Goal: Task Accomplishment & Management: Manage account settings

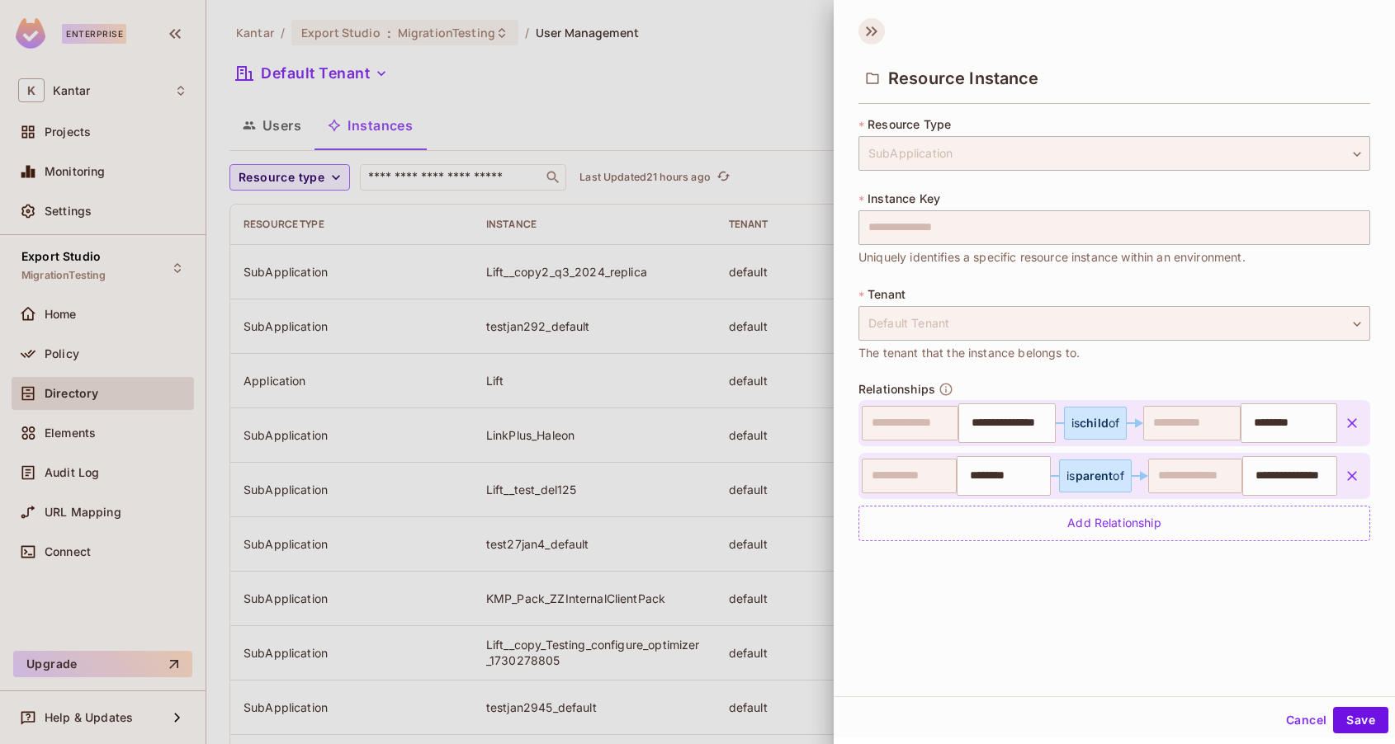
click at [870, 28] on icon at bounding box center [871, 31] width 26 height 26
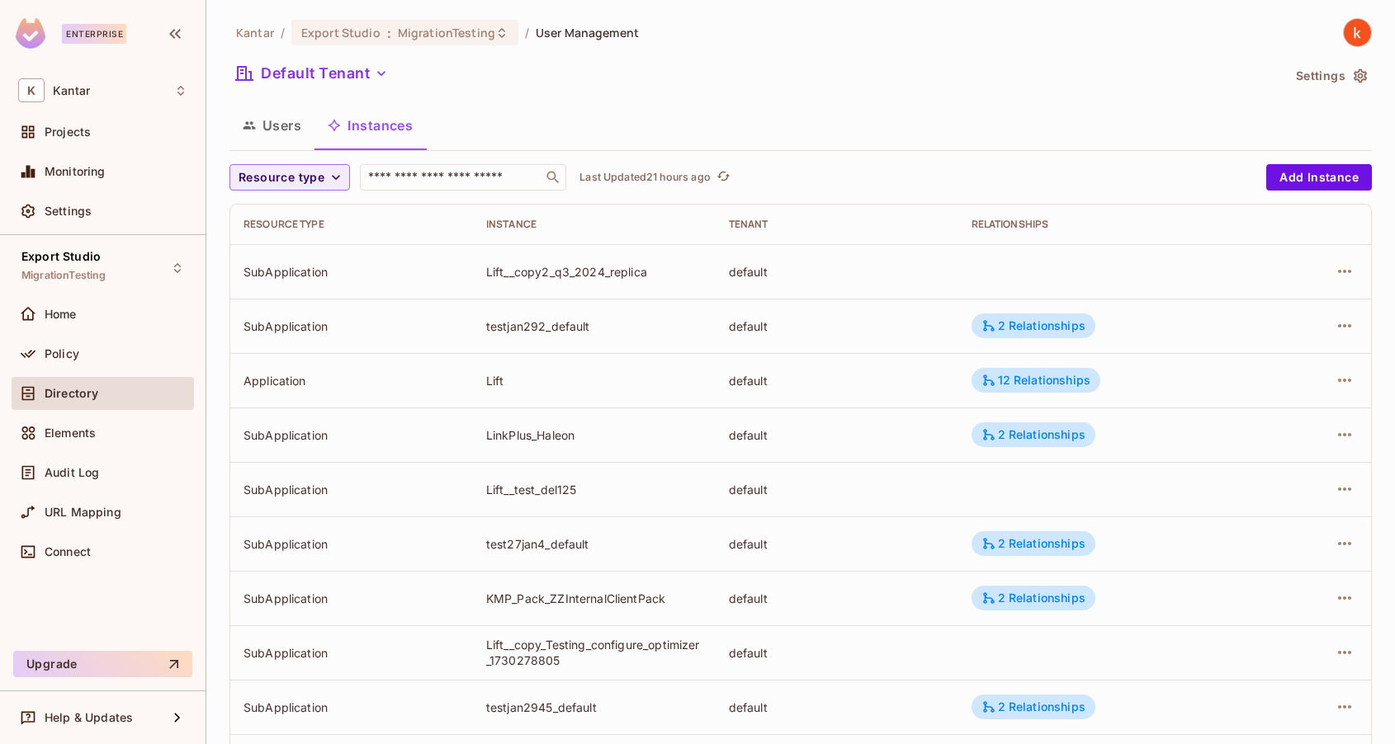
click at [881, 83] on div "Default Tenant" at bounding box center [755, 75] width 1052 height 31
click at [52, 347] on span "Policy" at bounding box center [62, 353] width 35 height 13
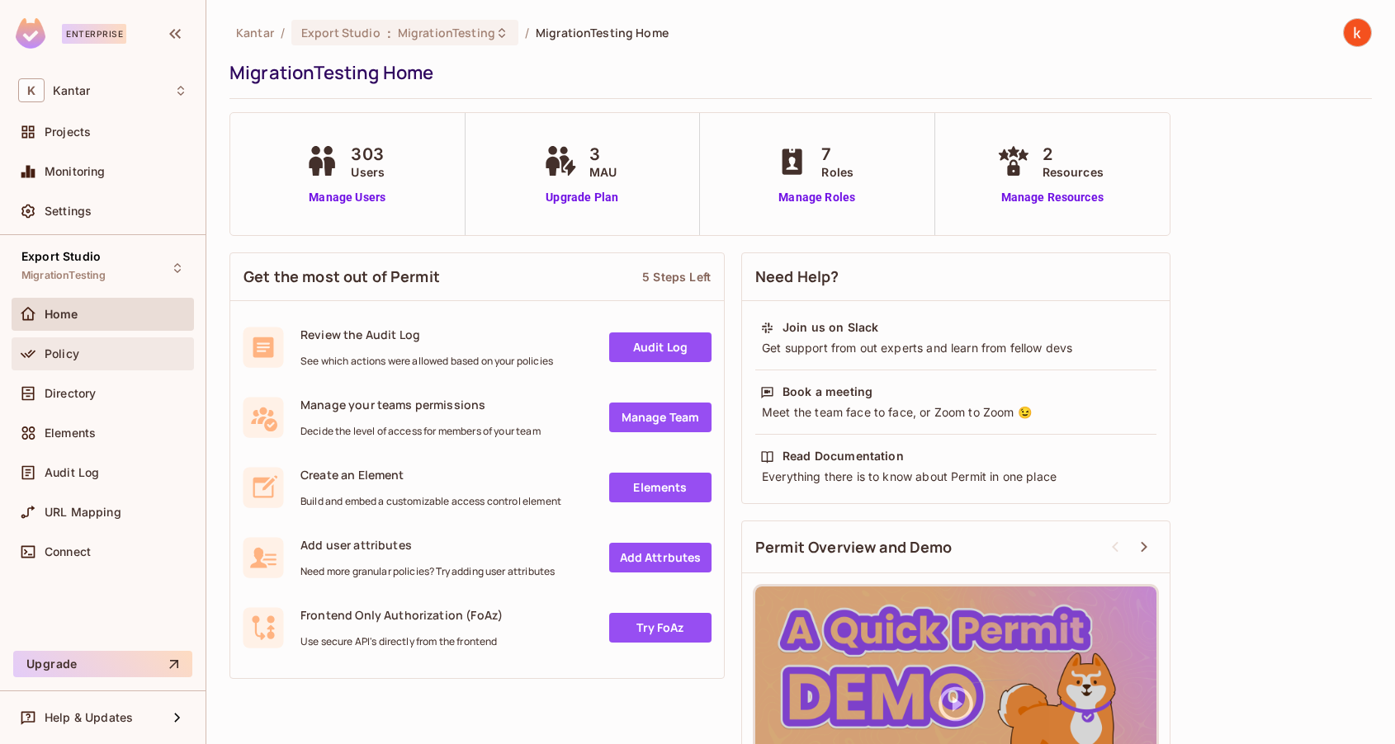
click at [60, 357] on span "Policy" at bounding box center [62, 353] width 35 height 13
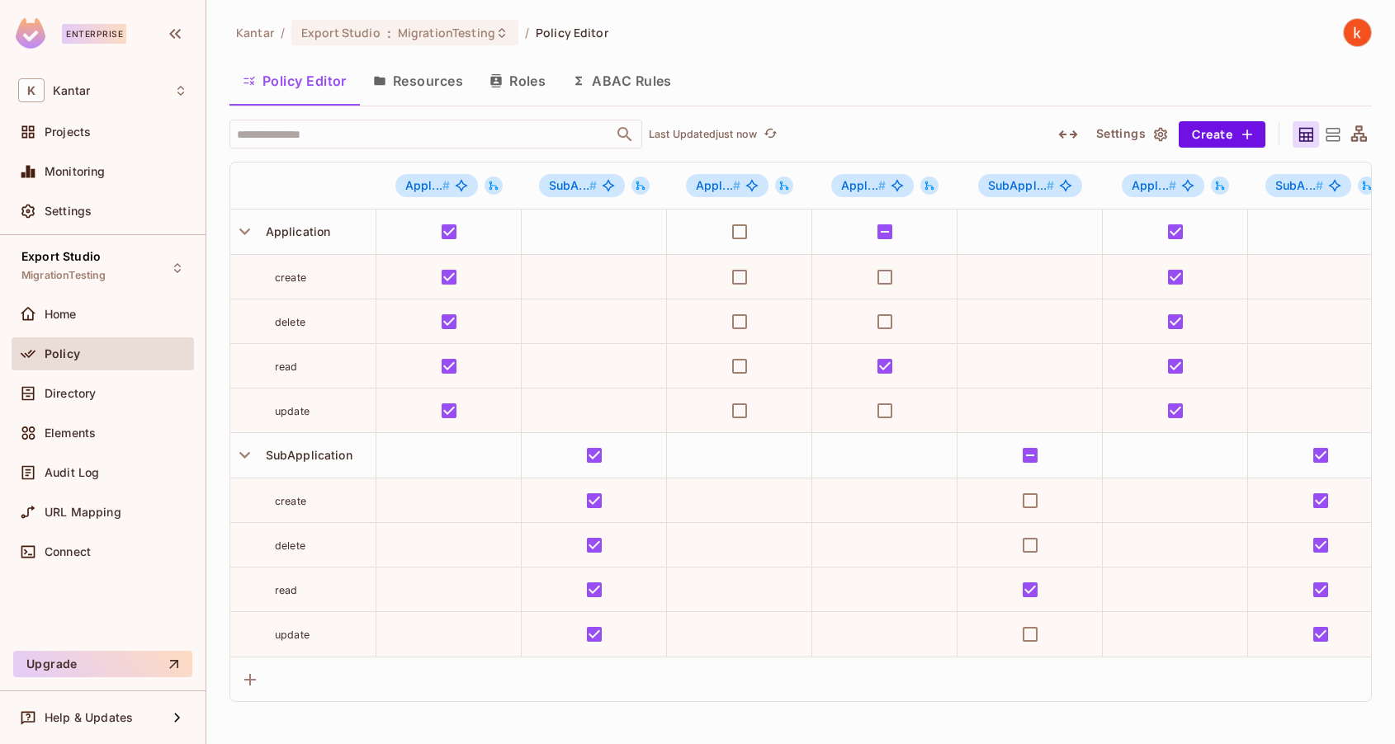
click at [437, 78] on button "Resources" at bounding box center [418, 80] width 116 height 41
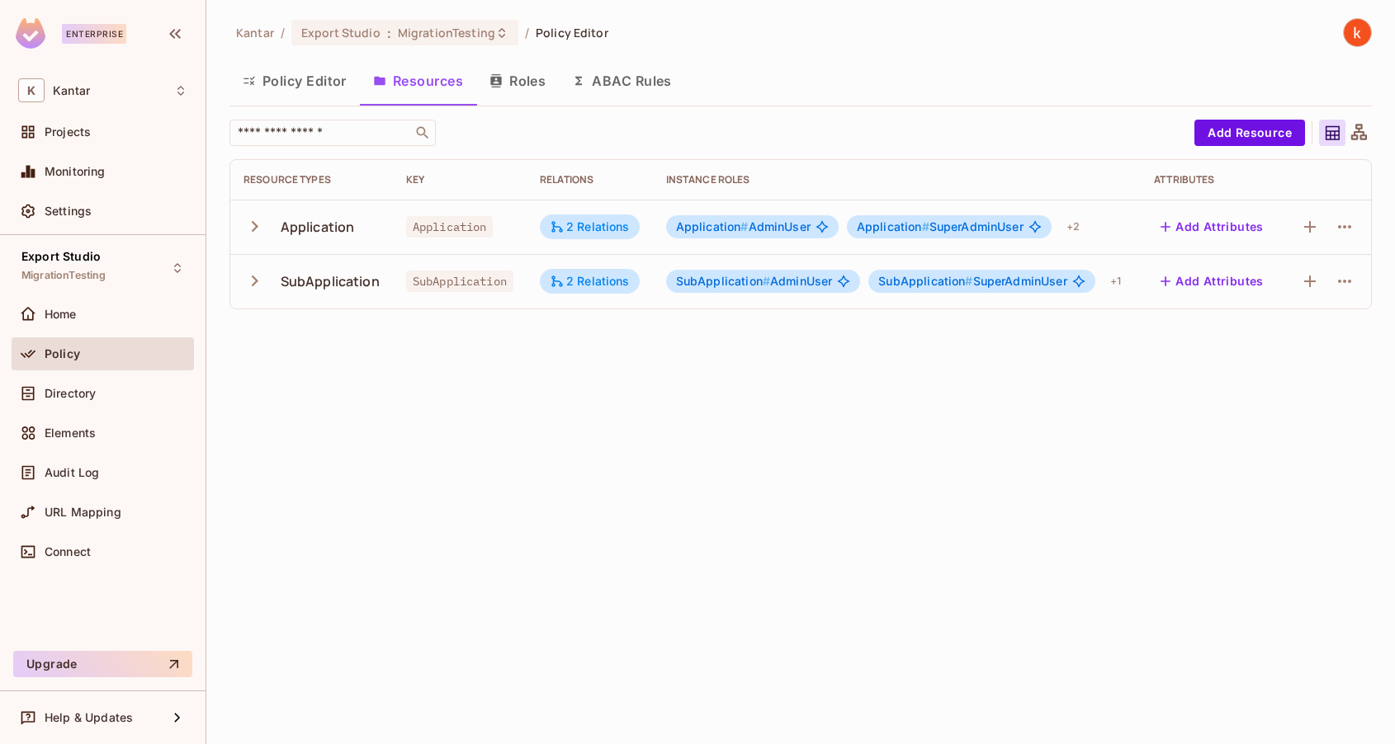
click at [324, 220] on div "Application" at bounding box center [318, 227] width 74 height 18
click at [255, 231] on icon "button" at bounding box center [254, 226] width 22 height 22
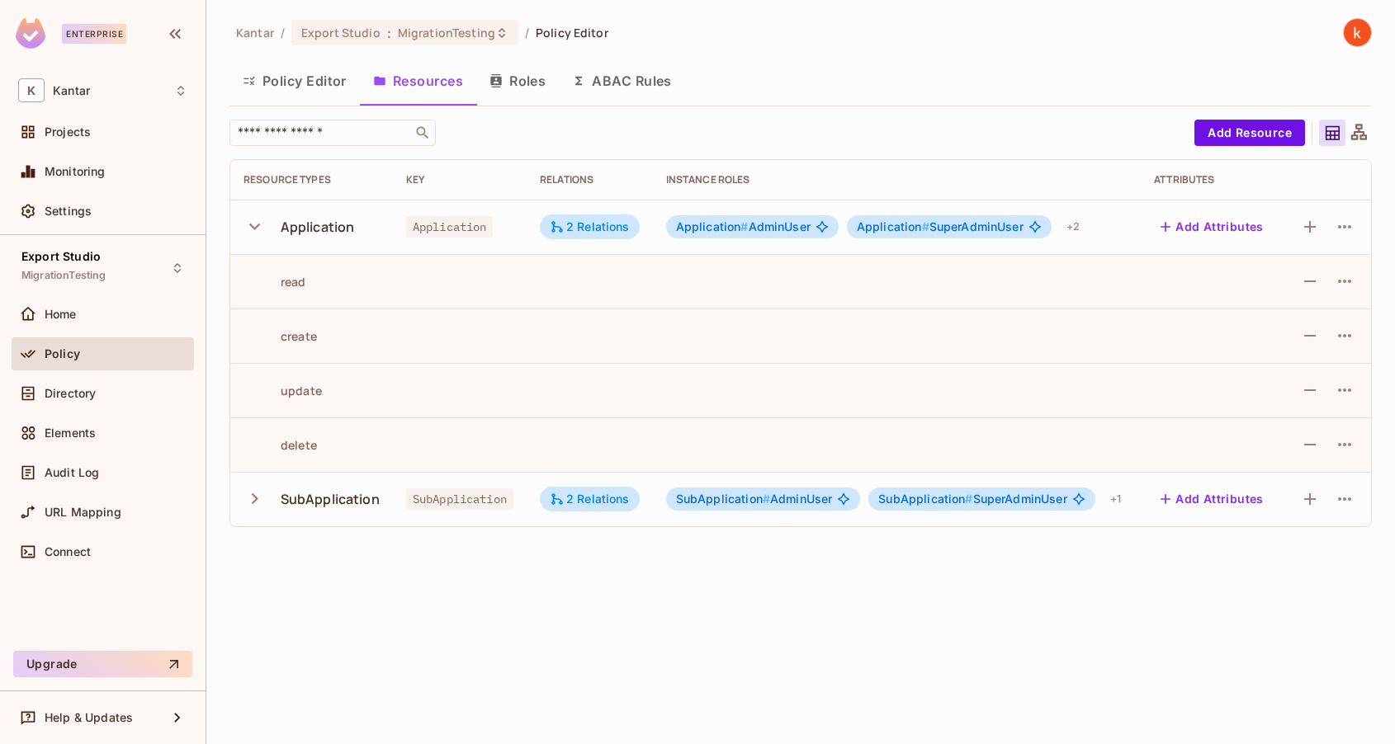
click at [255, 231] on icon "button" at bounding box center [254, 226] width 22 height 22
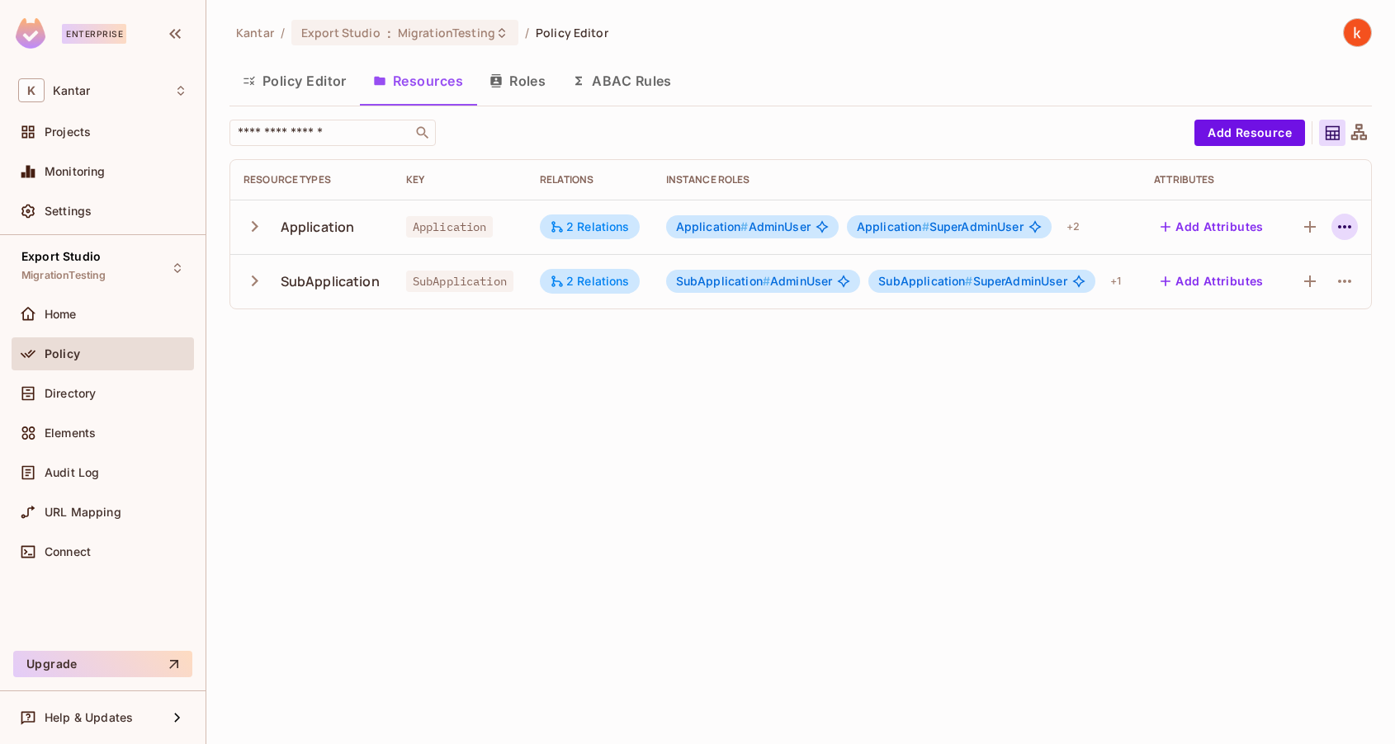
click at [1349, 222] on icon "button" at bounding box center [1345, 227] width 20 height 20
click at [851, 432] on div at bounding box center [697, 372] width 1395 height 744
click at [60, 390] on span "Directory" at bounding box center [70, 393] width 51 height 13
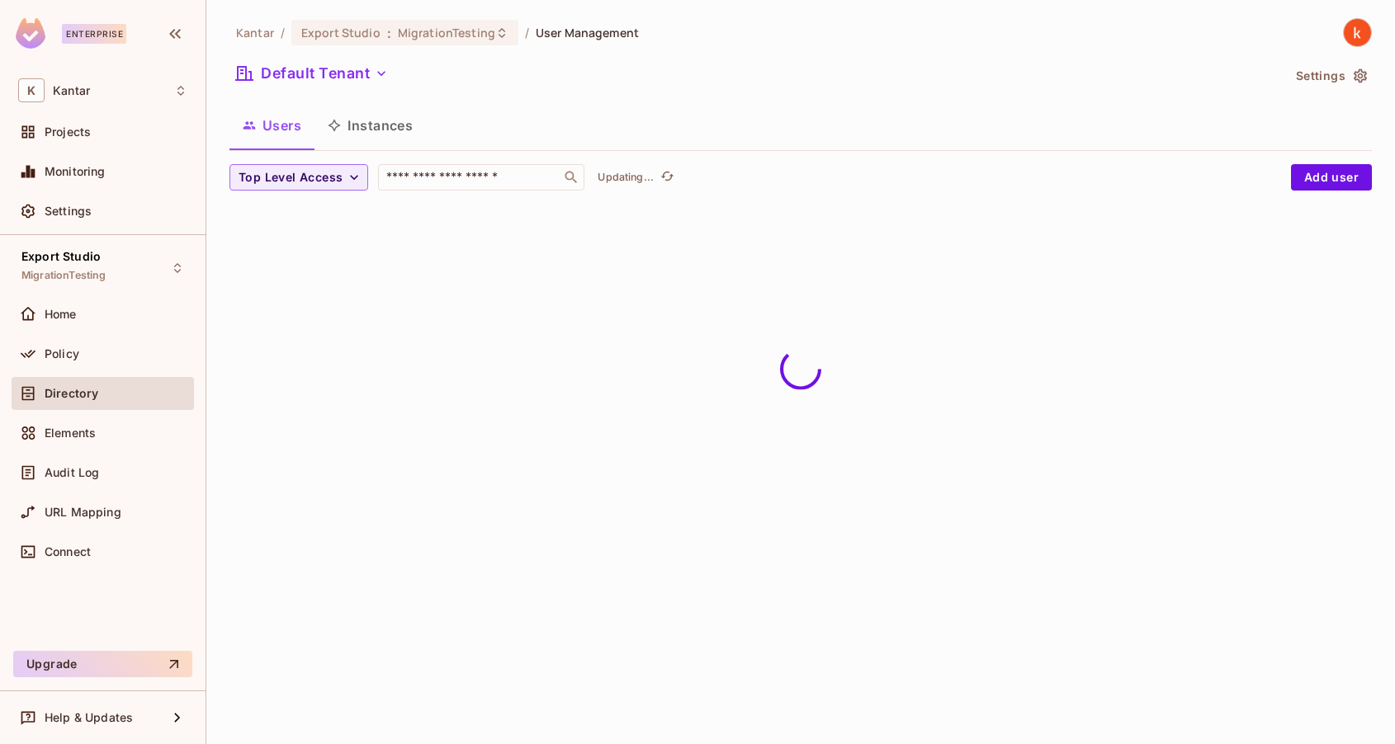
click at [370, 133] on button "Instances" at bounding box center [369, 125] width 111 height 41
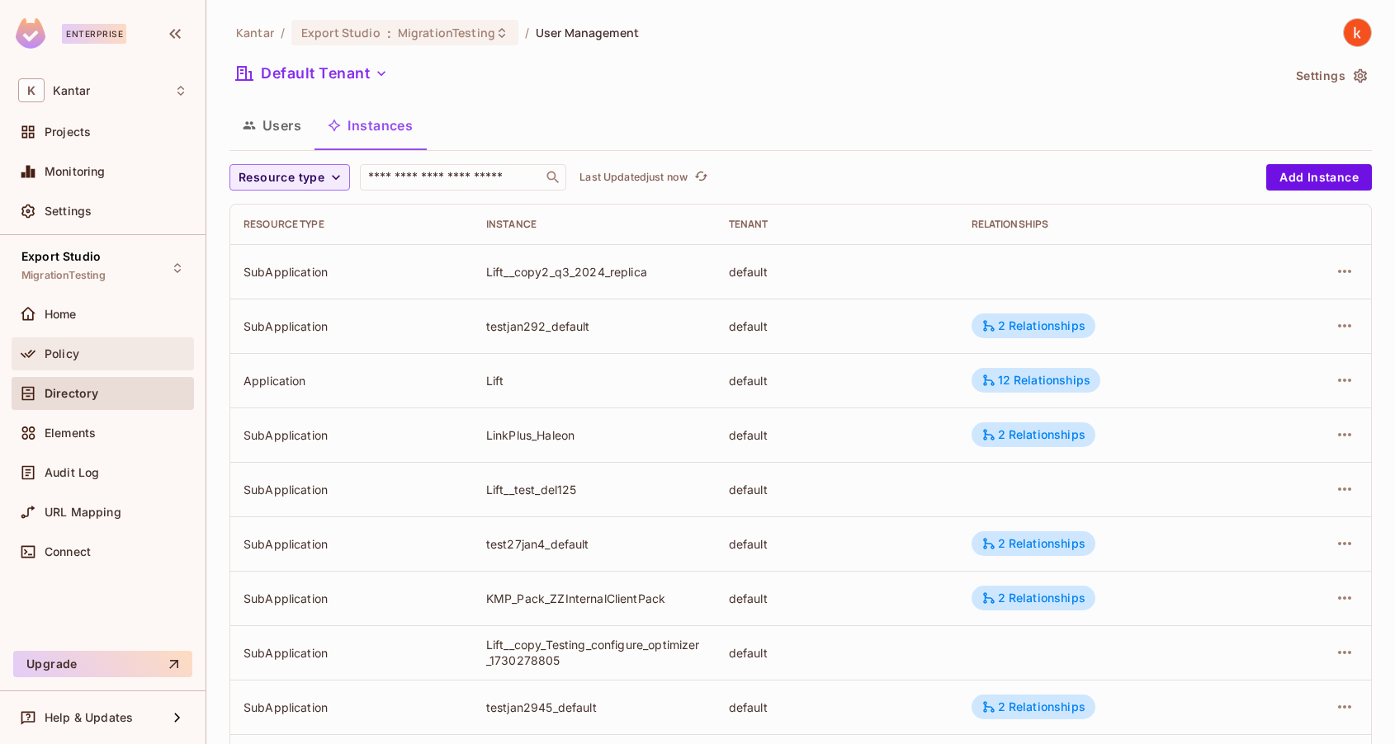
click at [58, 348] on span "Policy" at bounding box center [62, 353] width 35 height 13
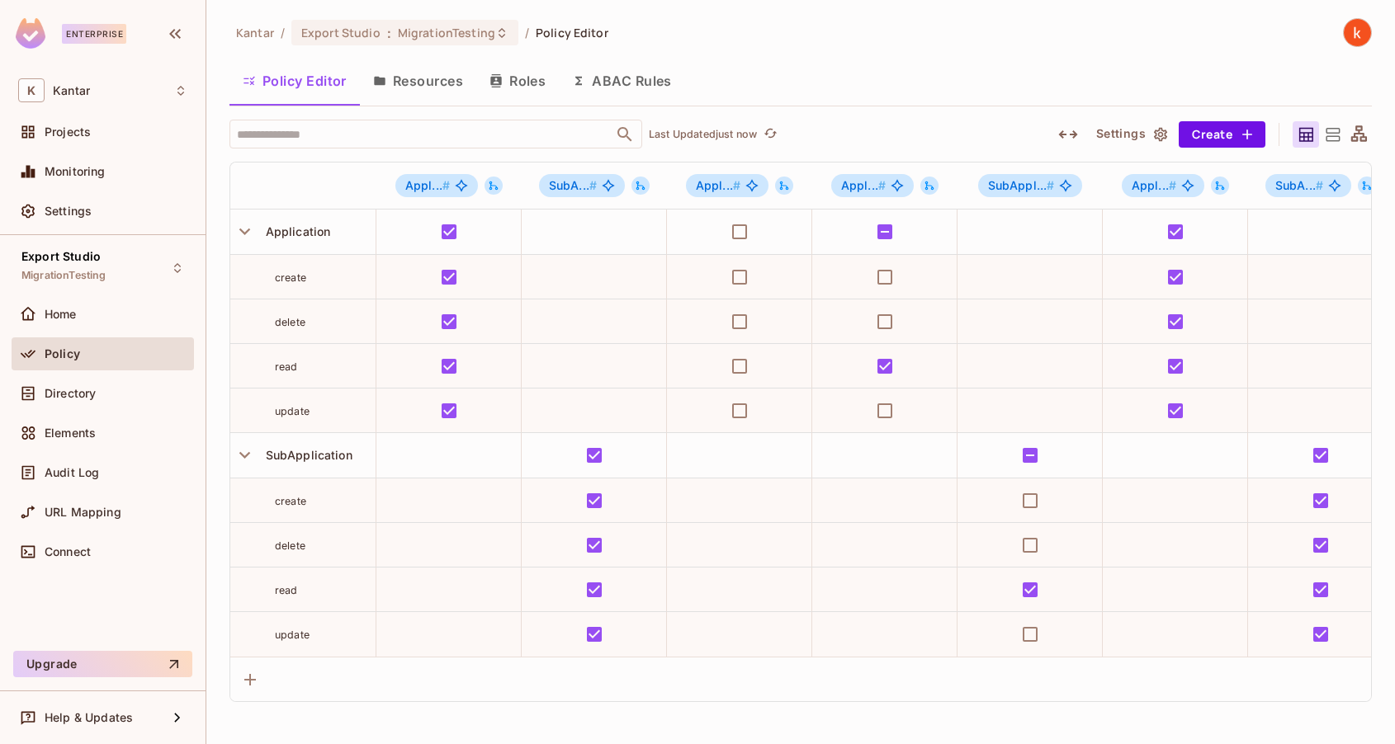
click at [460, 76] on button "Resources" at bounding box center [418, 80] width 116 height 41
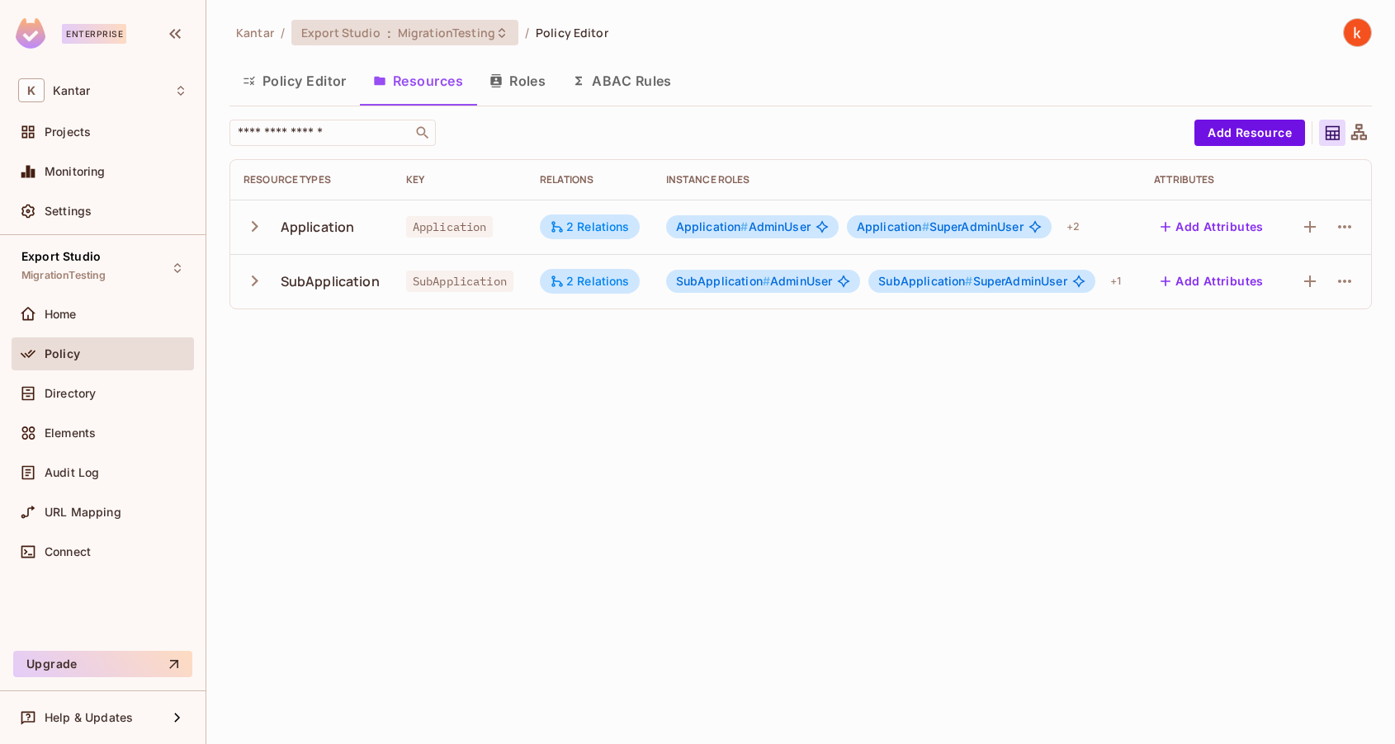
click at [444, 36] on span "MigrationTesting" at bounding box center [446, 33] width 97 height 16
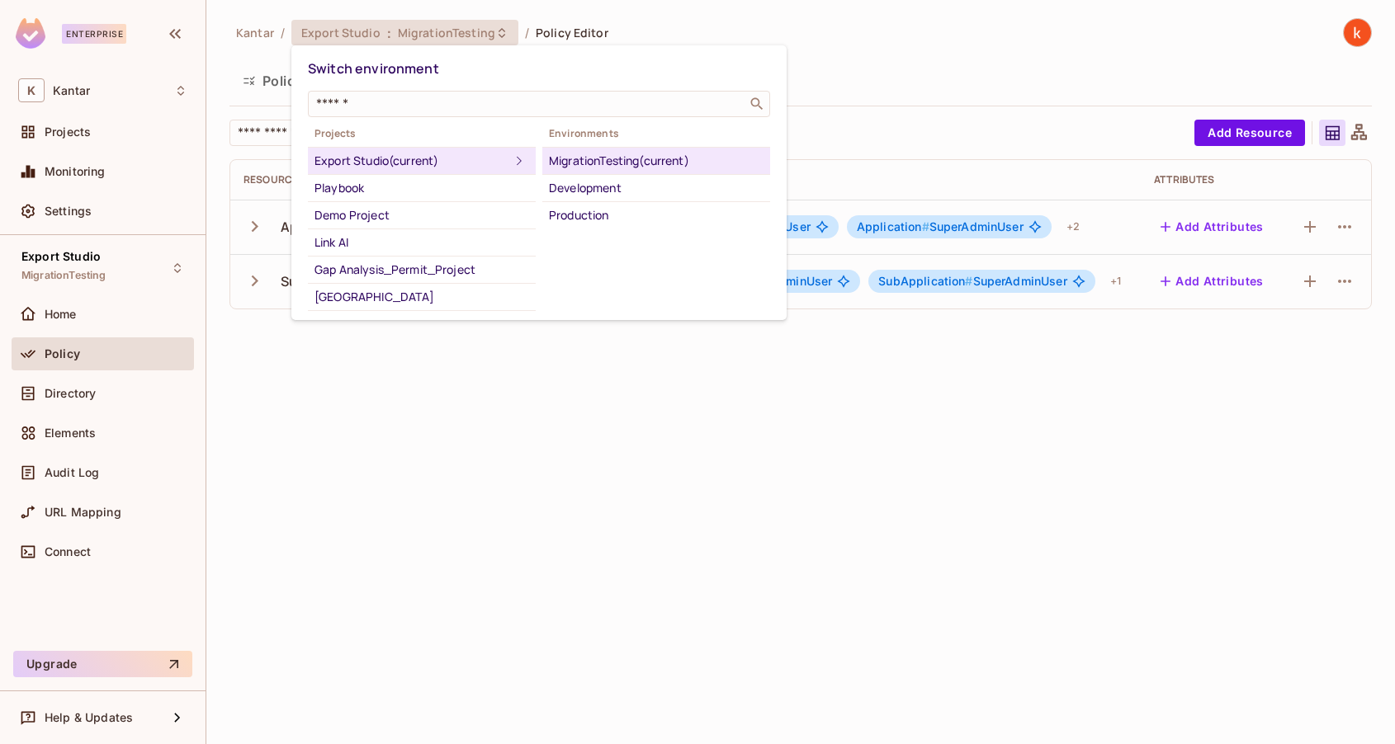
click at [642, 439] on div at bounding box center [697, 372] width 1395 height 744
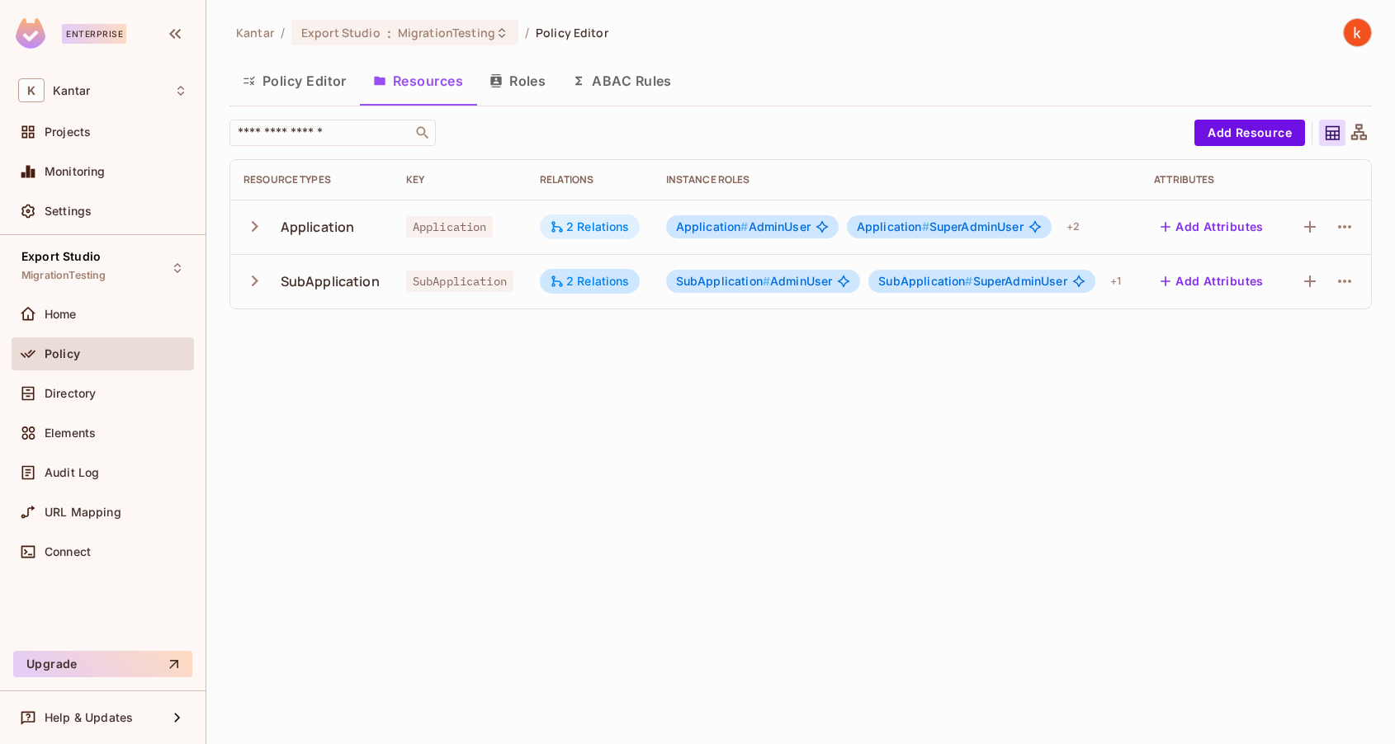
click at [594, 222] on div "2 Relations" at bounding box center [590, 227] width 80 height 15
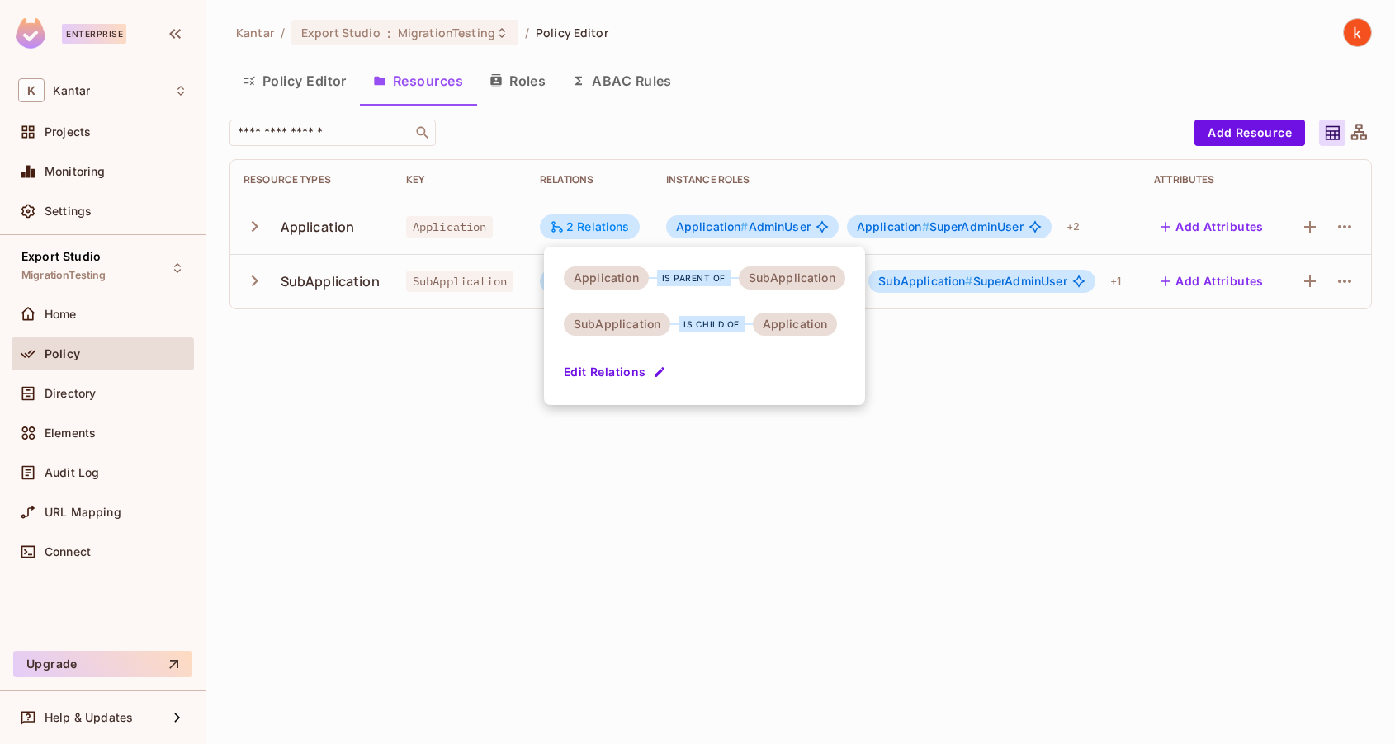
click at [912, 345] on div at bounding box center [697, 372] width 1395 height 744
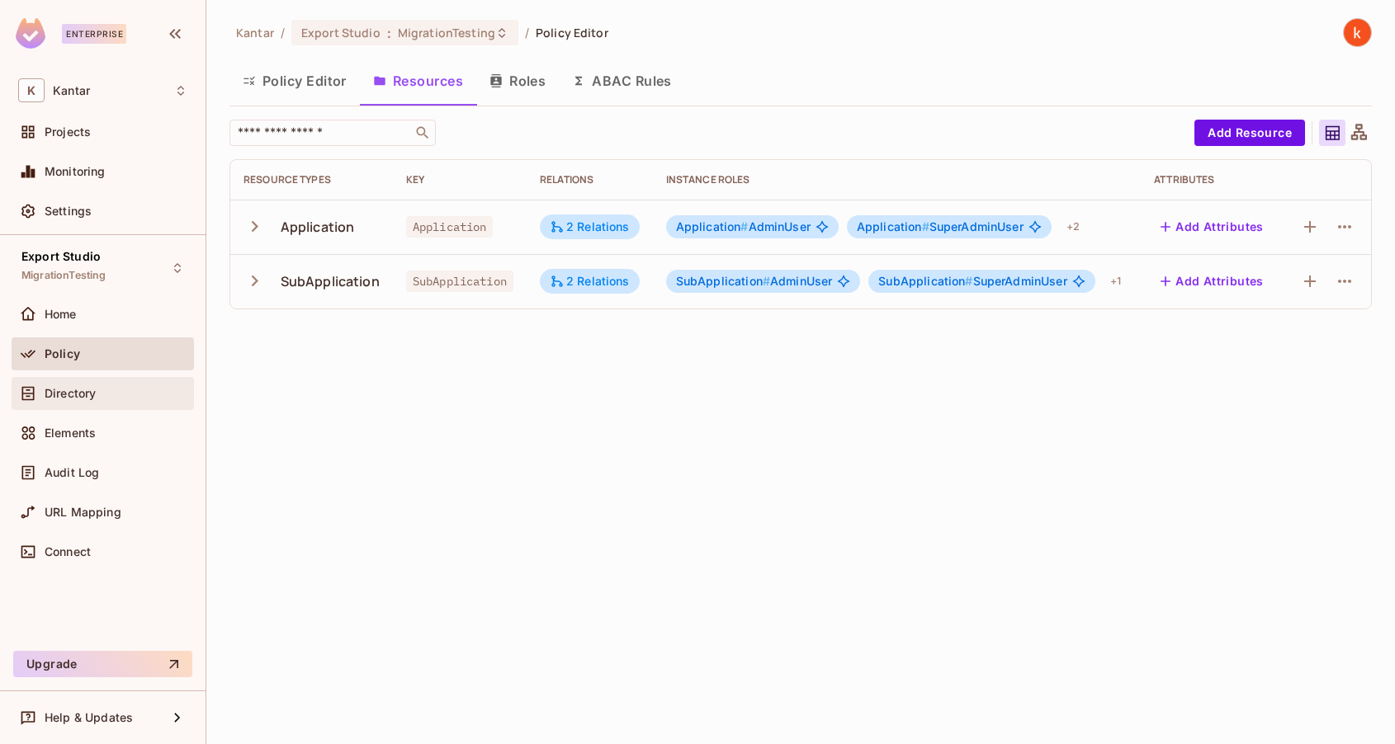
click at [70, 393] on span "Directory" at bounding box center [70, 393] width 51 height 13
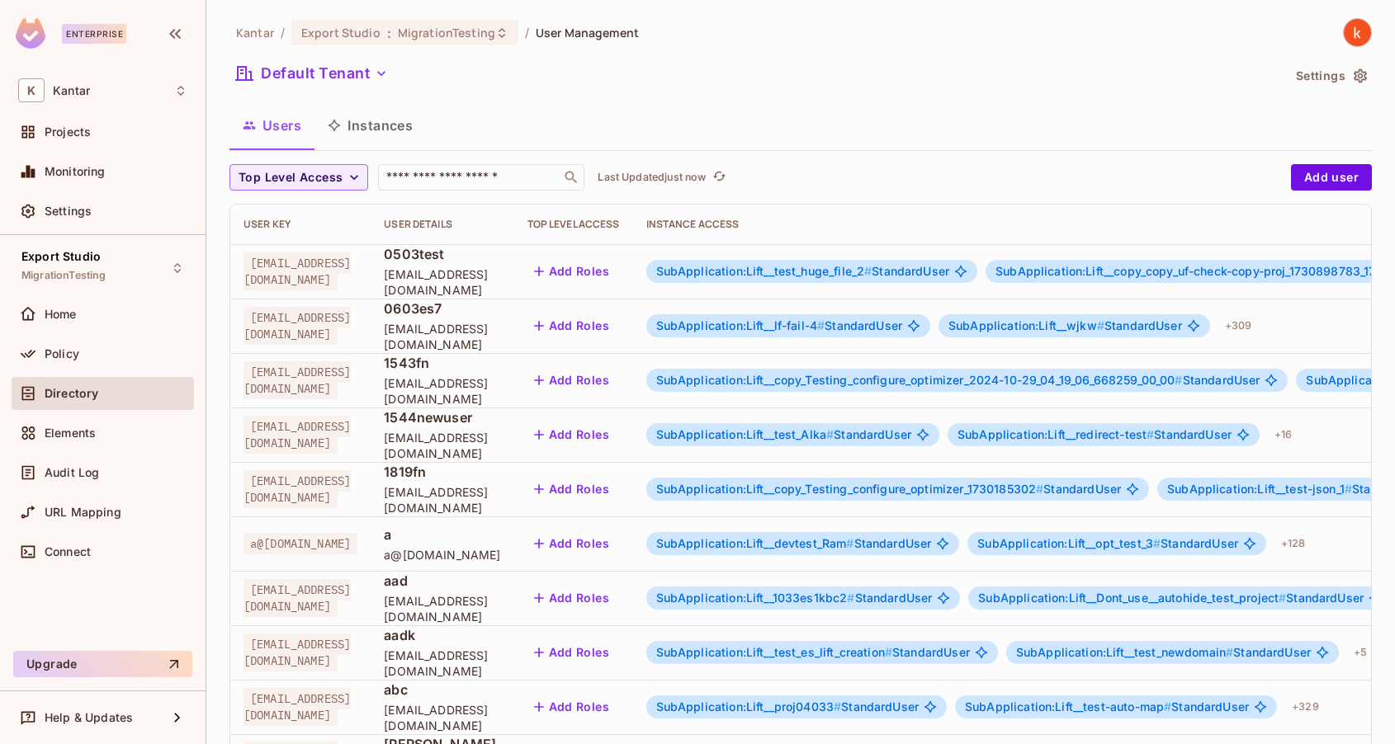
click at [372, 121] on button "Instances" at bounding box center [369, 125] width 111 height 41
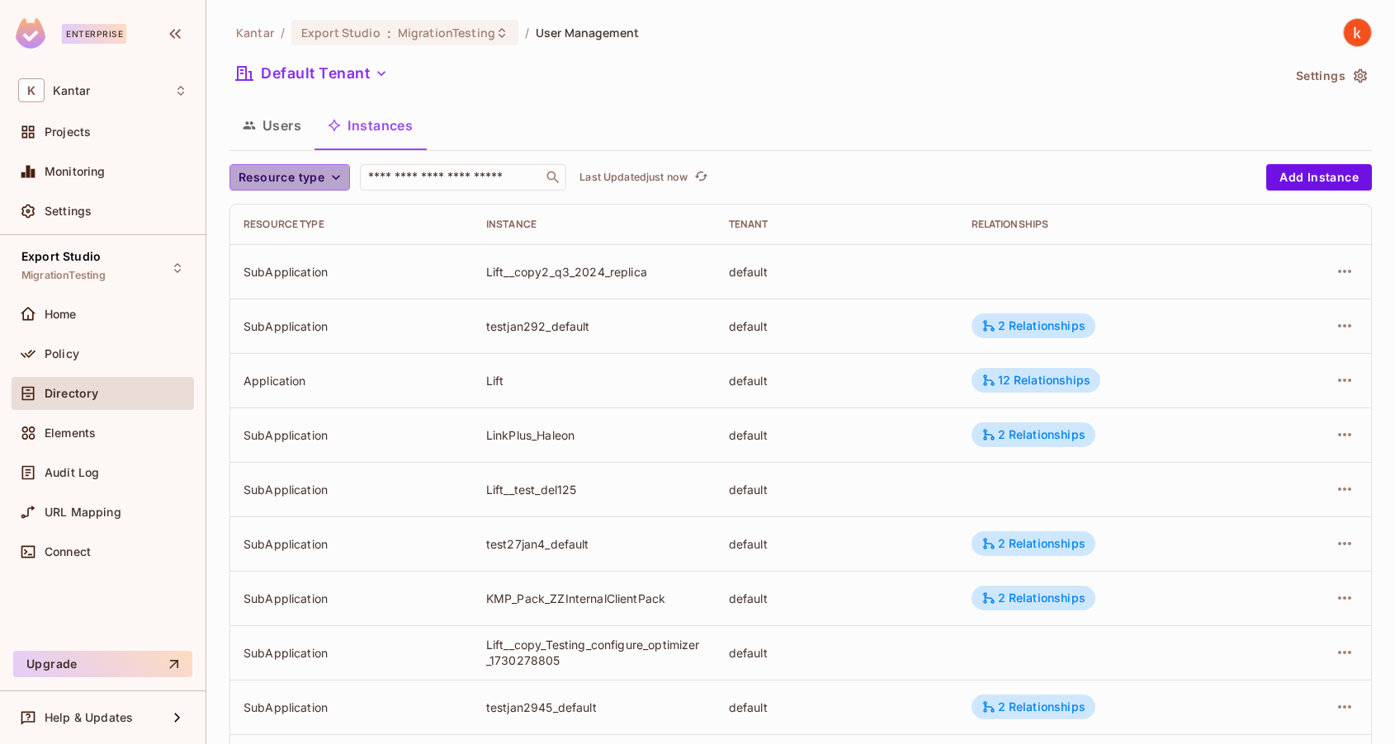
click at [338, 178] on icon "button" at bounding box center [336, 177] width 17 height 17
click at [284, 213] on span "Application" at bounding box center [285, 215] width 84 height 16
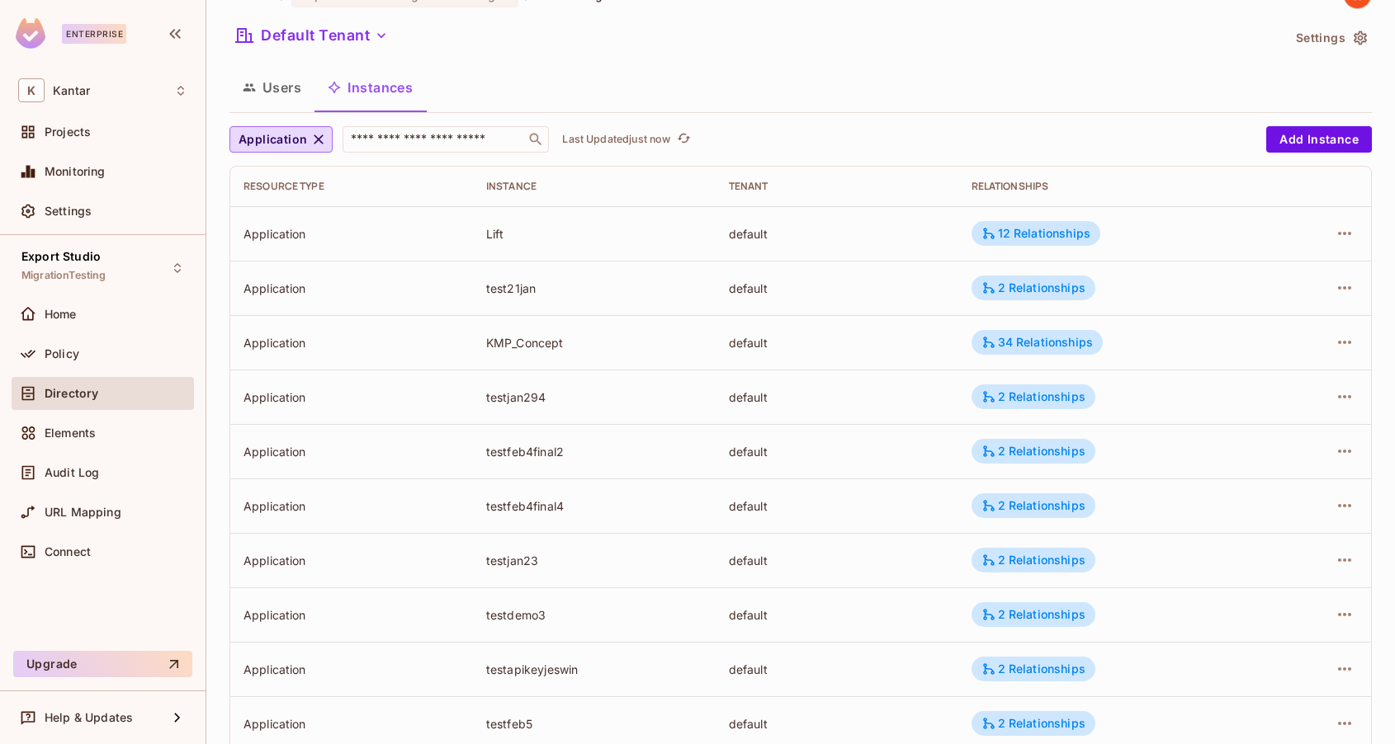
scroll to position [42, 0]
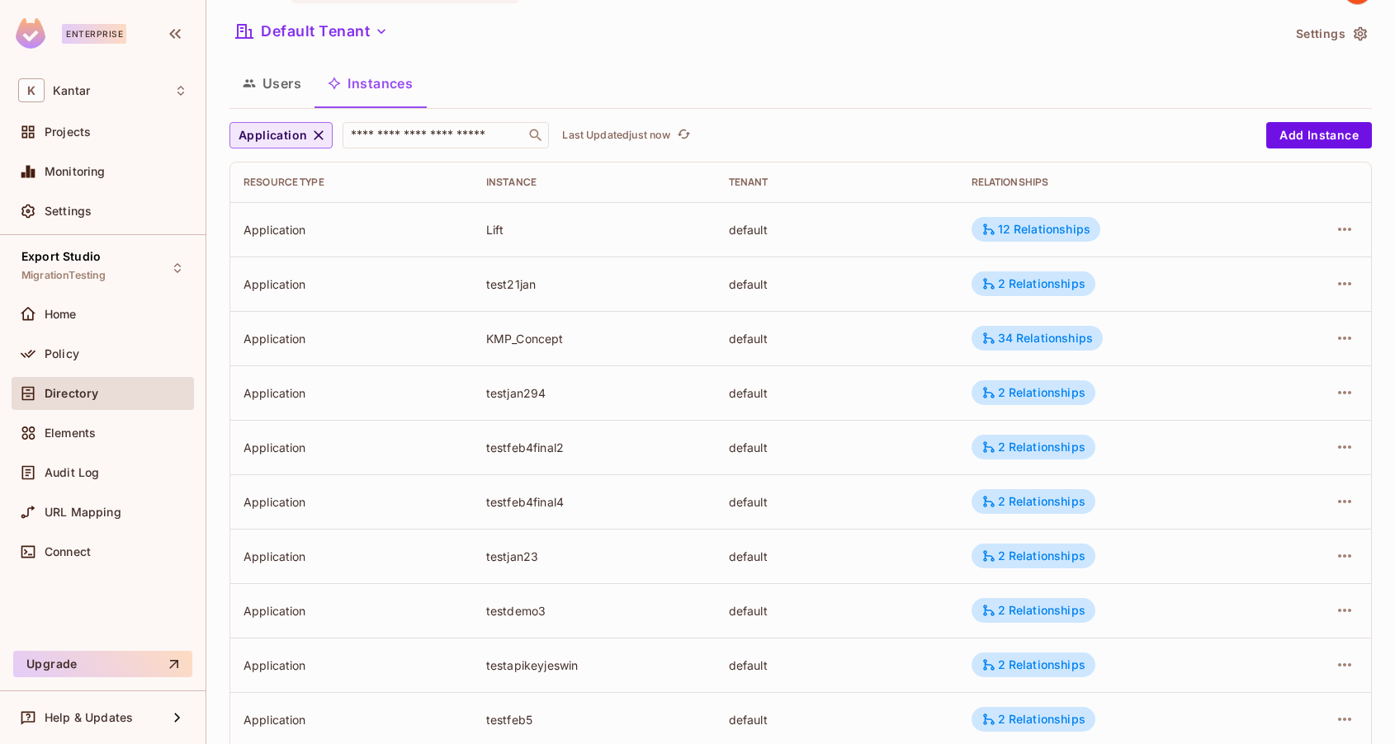
click at [315, 146] on button "Application" at bounding box center [280, 135] width 103 height 26
click at [293, 218] on span "SubApplication" at bounding box center [289, 213] width 92 height 16
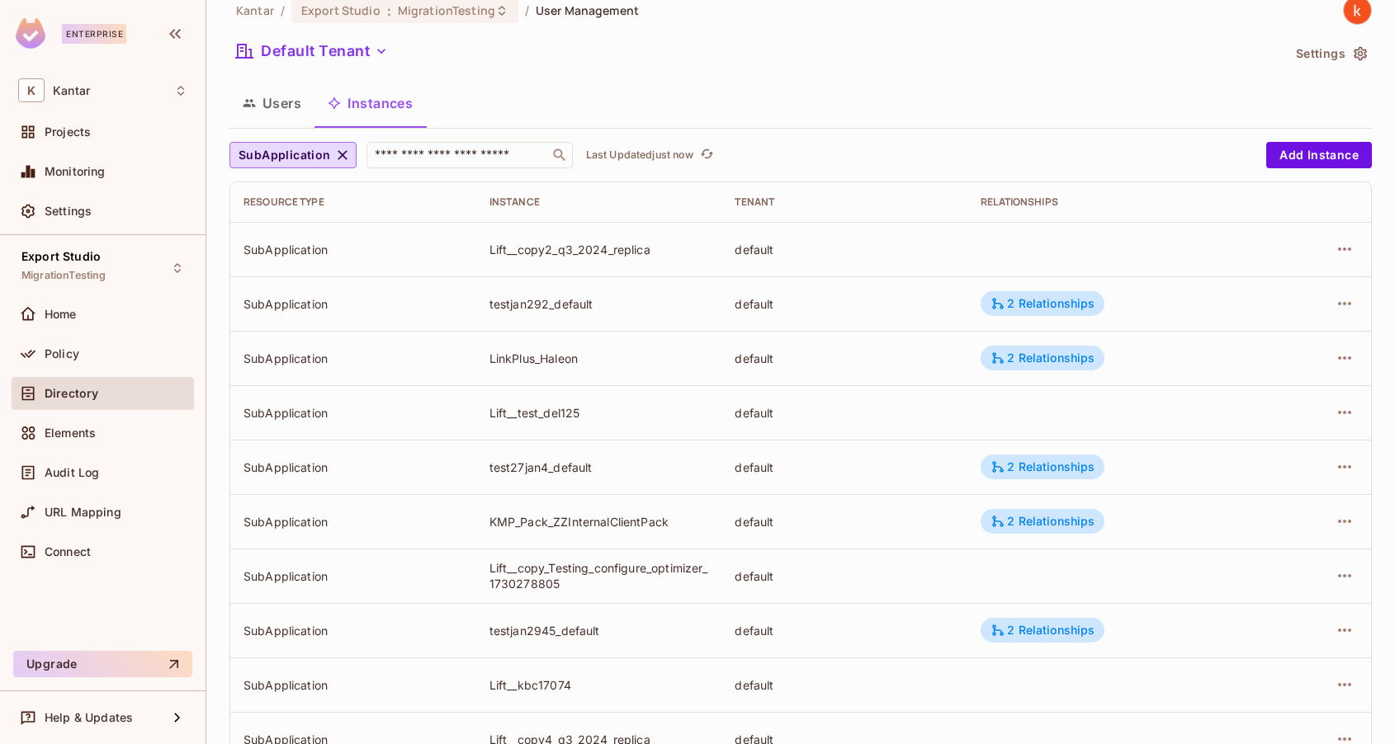
scroll to position [19, 0]
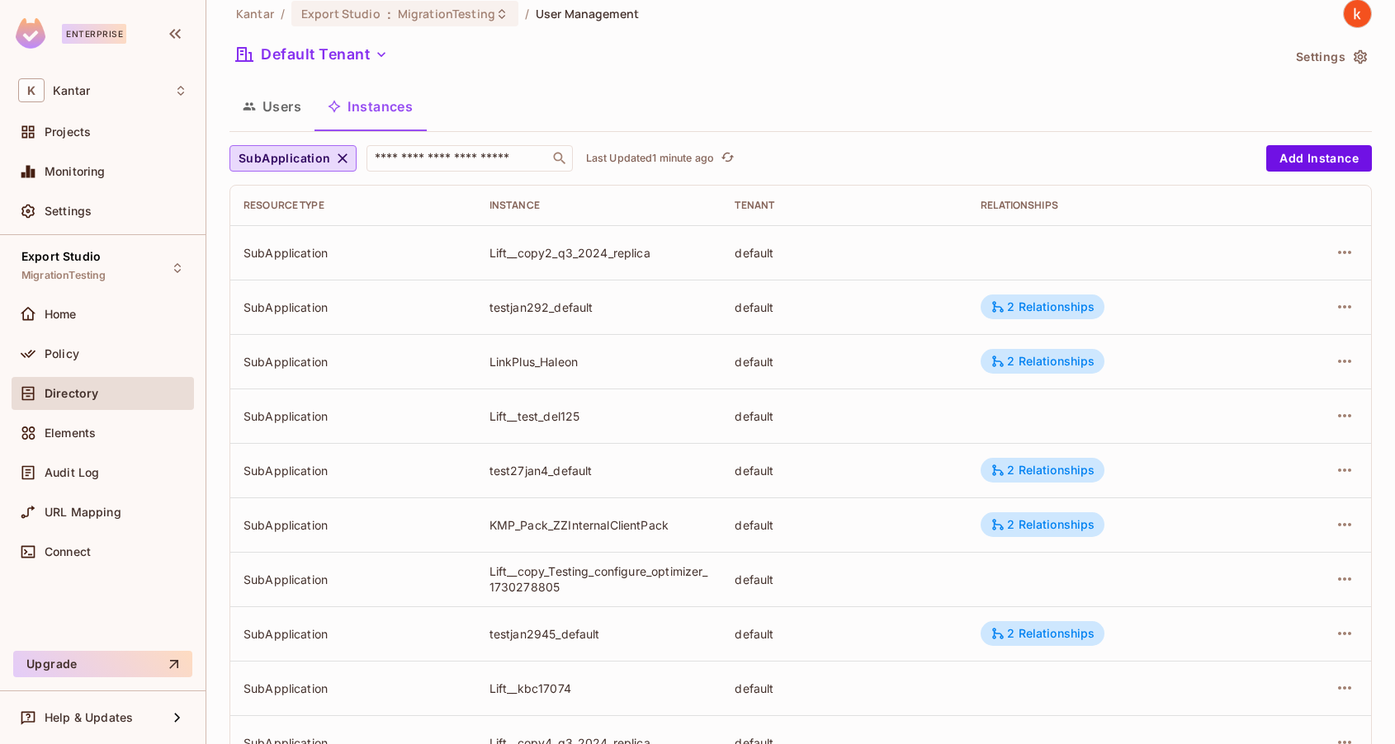
click at [277, 98] on button "Users" at bounding box center [271, 106] width 85 height 41
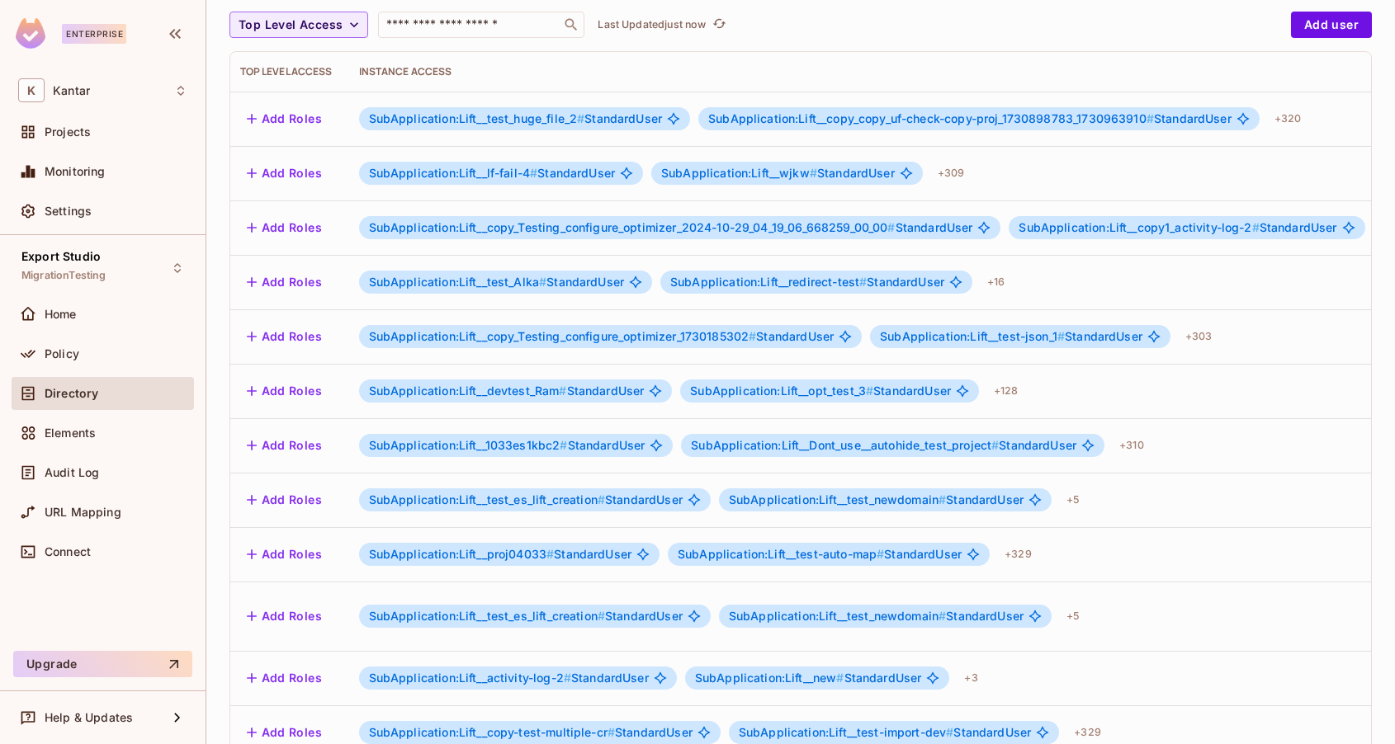
scroll to position [0, 536]
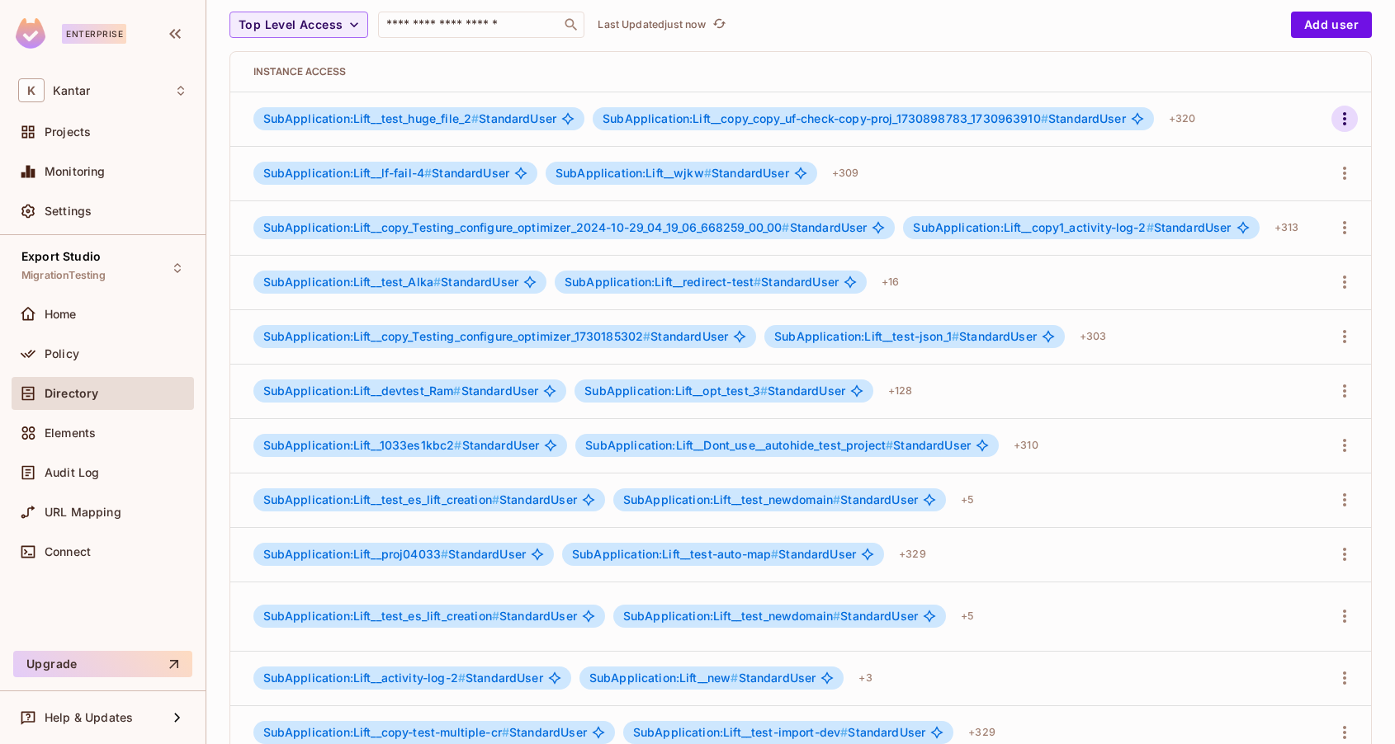
click at [1344, 116] on icon "button" at bounding box center [1345, 119] width 20 height 20
click at [1263, 156] on div "Edit" at bounding box center [1257, 156] width 22 height 17
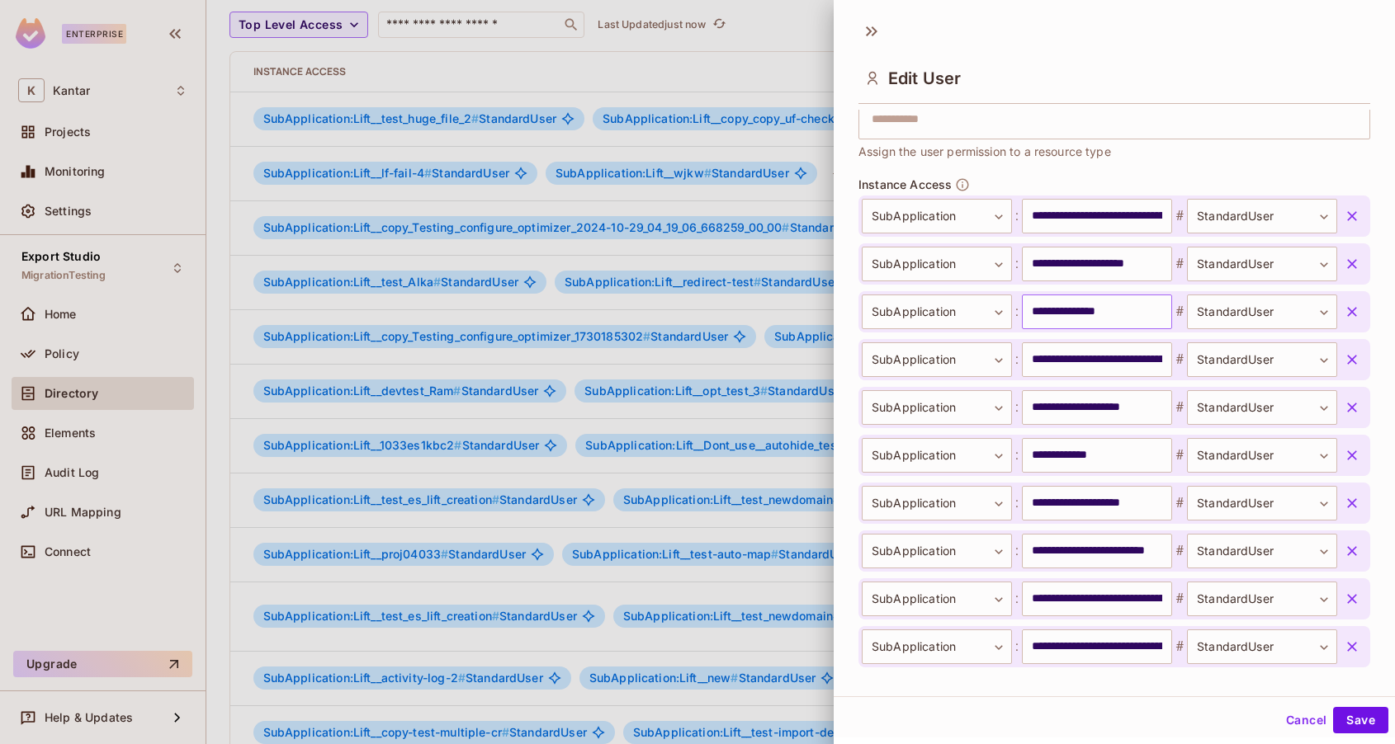
scroll to position [527, 0]
click at [1302, 724] on button "Cancel" at bounding box center [1306, 720] width 54 height 26
